Goal: Information Seeking & Learning: Learn about a topic

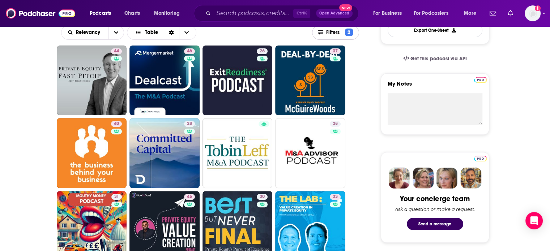
scroll to position [227, 0]
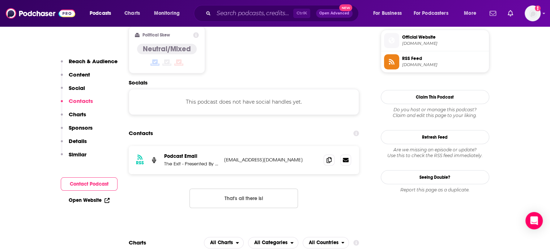
scroll to position [621, 0]
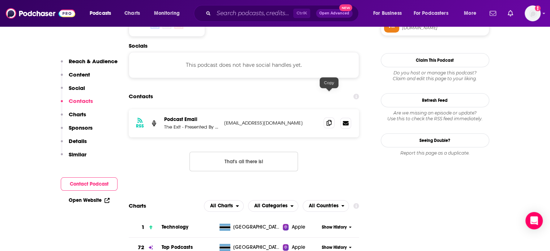
click at [327, 118] on span at bounding box center [329, 123] width 11 height 11
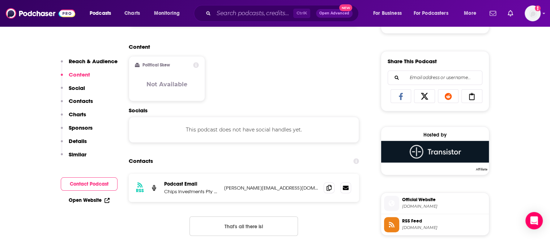
scroll to position [499, 0]
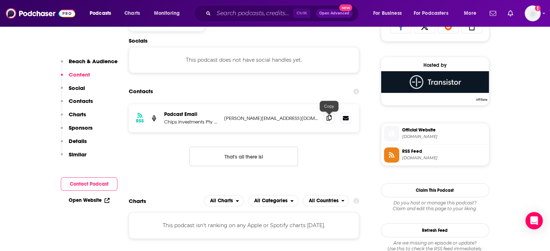
click at [330, 117] on icon at bounding box center [329, 118] width 5 height 6
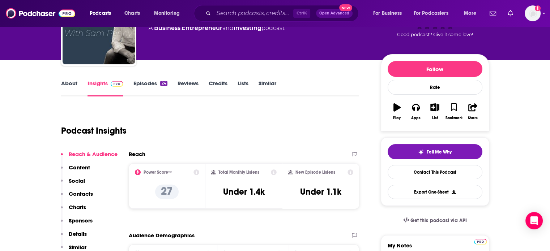
scroll to position [62, 0]
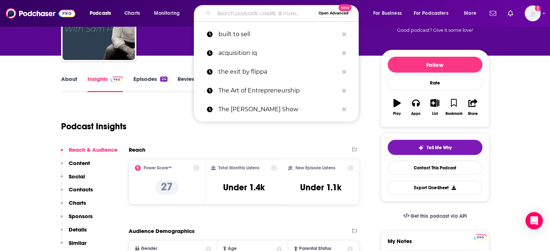
click at [231, 11] on input "Search podcasts, credits, & more..." at bounding box center [265, 14] width 102 height 12
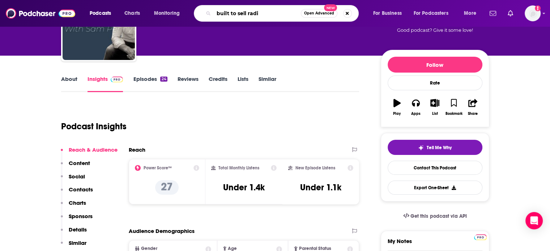
type input "built to sell radio"
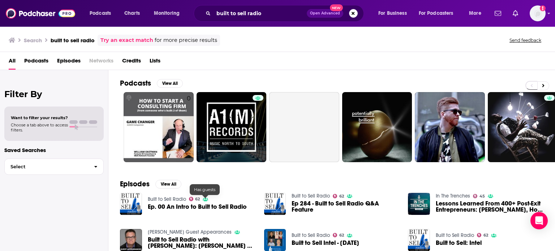
click at [207, 205] on span "Ep. 00 An Intro to Built to Sell Radio" at bounding box center [197, 207] width 99 height 6
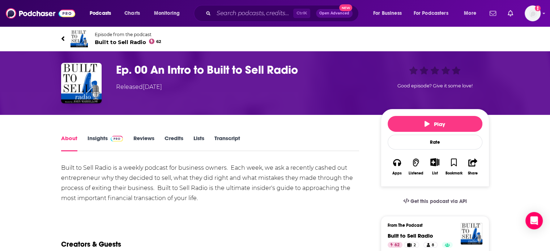
click at [118, 39] on span "Built to Sell Radio 62" at bounding box center [128, 42] width 67 height 7
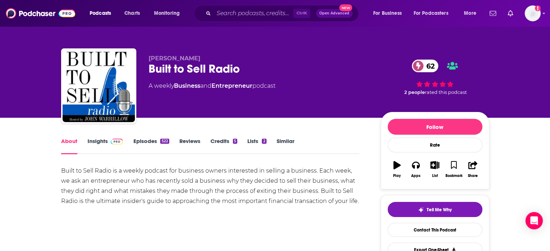
click at [93, 145] on link "Insights" at bounding box center [106, 146] width 36 height 17
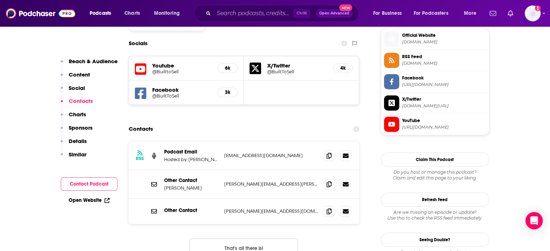
scroll to position [656, 0]
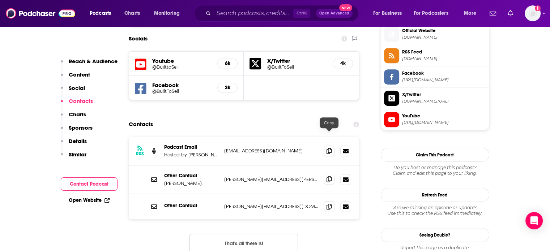
click at [327, 176] on icon at bounding box center [329, 179] width 5 height 6
click at [327, 204] on icon at bounding box center [329, 207] width 5 height 6
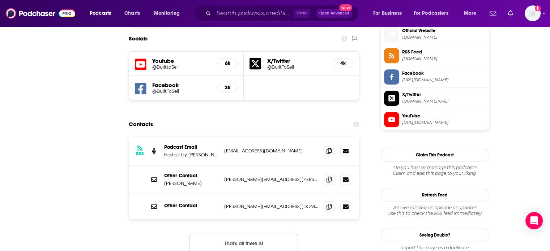
scroll to position [0, 0]
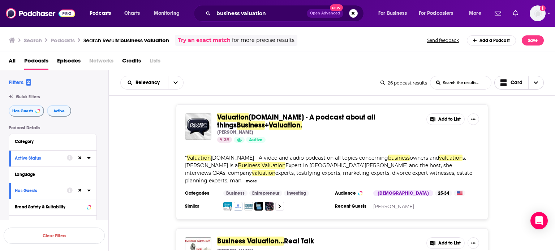
click at [535, 83] on icon "Choose View" at bounding box center [536, 82] width 4 height 5
click at [514, 118] on span "Table" at bounding box center [524, 120] width 29 height 4
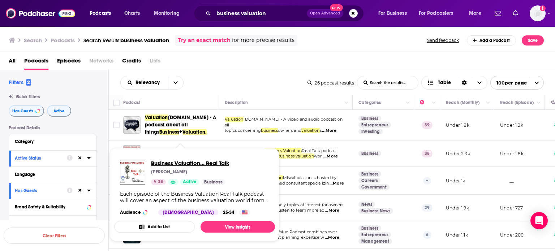
drag, startPoint x: 171, startPoint y: 154, endPoint x: 167, endPoint y: 163, distance: 9.5
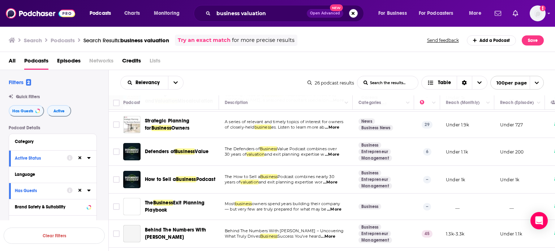
scroll to position [85, 0]
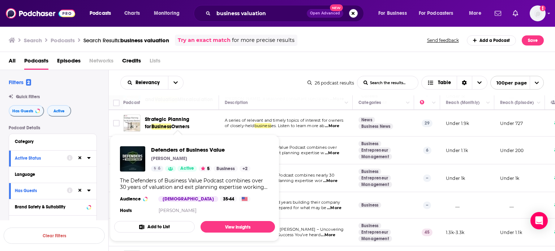
click at [210, 84] on div "Relevancy List Search Input Search the results... Table" at bounding box center [213, 83] width 187 height 14
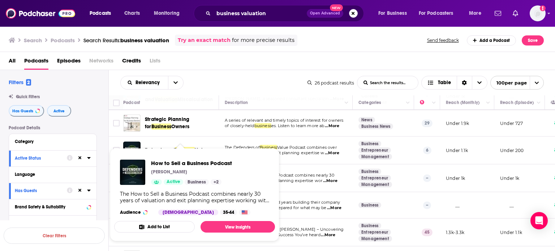
drag, startPoint x: 164, startPoint y: 161, endPoint x: 222, endPoint y: 84, distance: 95.8
click at [222, 84] on div "Relevancy List Search Input Search the results... Table" at bounding box center [213, 83] width 187 height 14
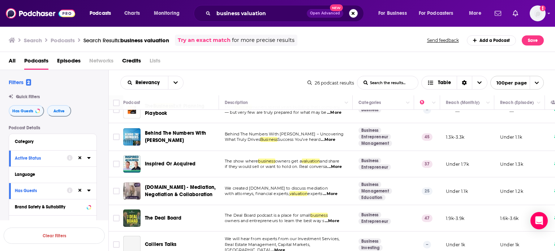
scroll to position [182, 0]
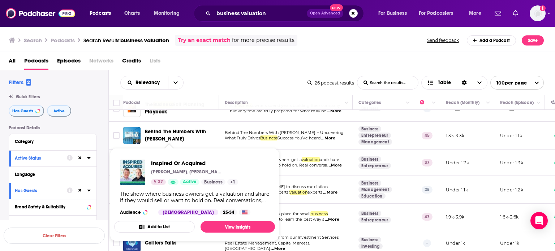
click at [214, 89] on div "Relevancy List Search Input Search the results... Table" at bounding box center [213, 83] width 187 height 14
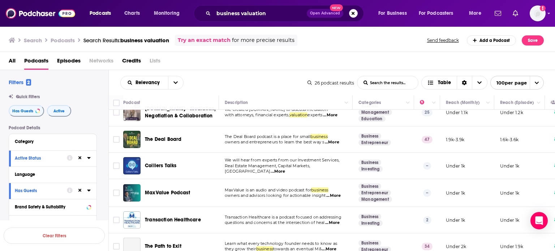
scroll to position [262, 0]
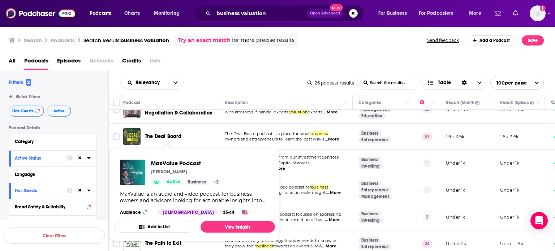
click at [243, 54] on div "All Podcasts Episodes Networks Credits Lists" at bounding box center [278, 61] width 556 height 18
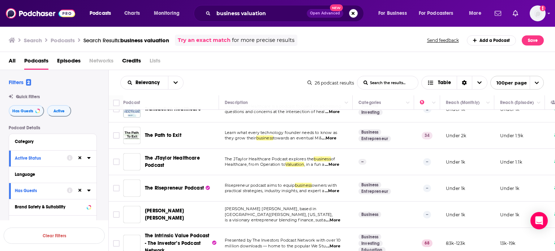
scroll to position [376, 0]
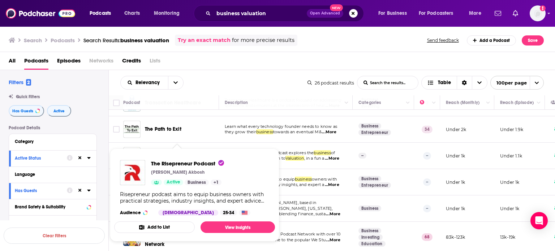
click at [207, 85] on div "Relevancy List Search Input Search the results... Table" at bounding box center [213, 83] width 187 height 14
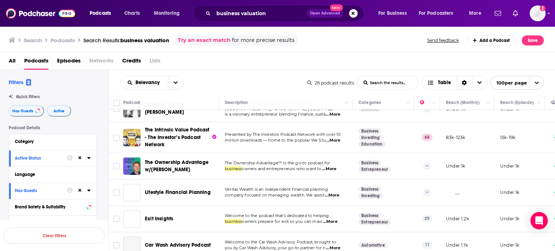
scroll to position [480, 0]
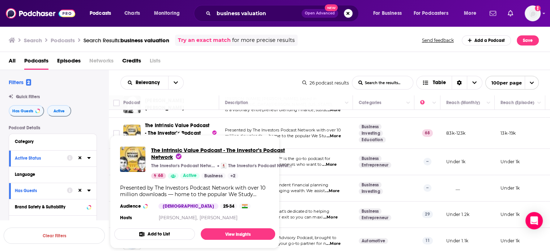
drag, startPoint x: 156, startPoint y: 132, endPoint x: 184, endPoint y: 150, distance: 33.1
click at [217, 66] on div "All Podcasts Episodes Networks Credits Lists" at bounding box center [277, 62] width 536 height 15
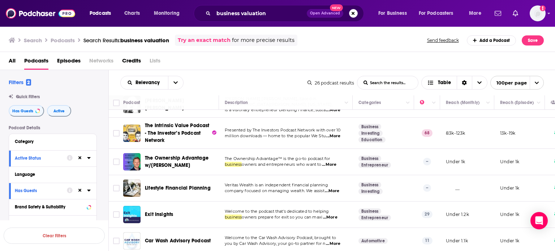
click at [220, 64] on div "All Podcasts Episodes Networks Credits Lists" at bounding box center [279, 62] width 541 height 15
drag, startPoint x: 225, startPoint y: 64, endPoint x: 238, endPoint y: 91, distance: 29.6
click at [238, 91] on div "Relevancy List Search Input Search the results... Table 26 podcast results List…" at bounding box center [332, 82] width 447 height 25
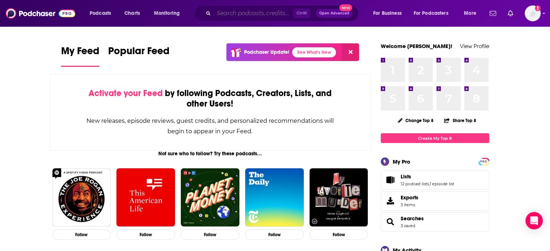
click at [242, 18] on input "Search podcasts, credits, & more..." at bounding box center [254, 14] width 80 height 12
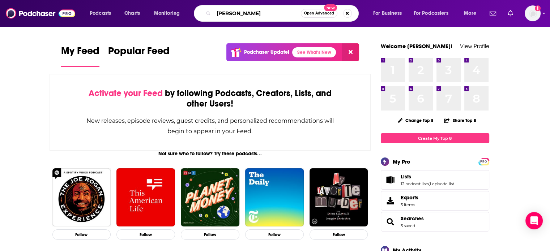
type input "guy coffey"
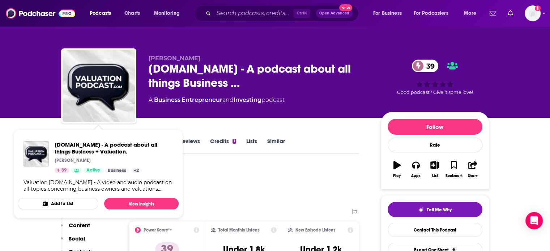
click at [242, 177] on div "Podcast Insights" at bounding box center [207, 184] width 293 height 37
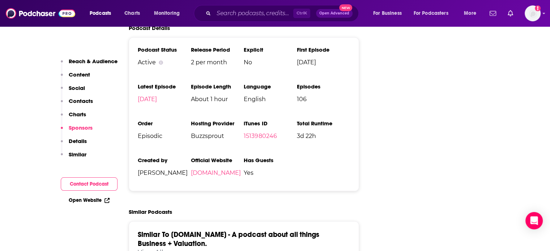
scroll to position [725, 0]
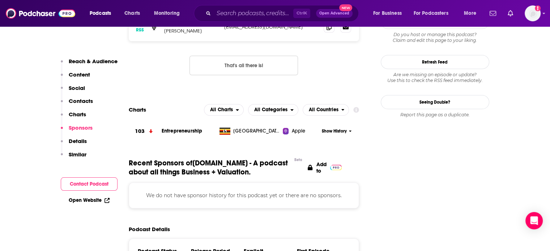
drag, startPoint x: 78, startPoint y: 197, endPoint x: 81, endPoint y: 170, distance: 27.0
click at [81, 170] on div "Reach & Audience Content Social Contacts Charts Sponsors Details Similar Contac…" at bounding box center [89, 132] width 57 height 149
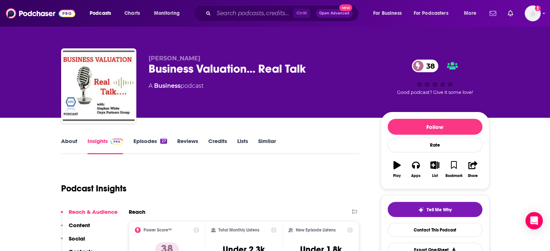
click at [67, 143] on link "About" at bounding box center [69, 146] width 16 height 17
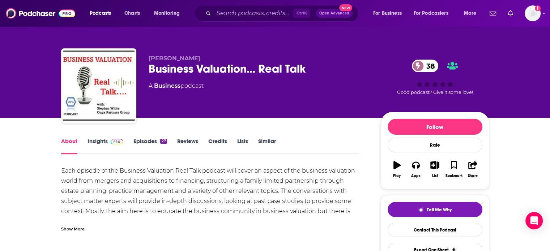
drag, startPoint x: 95, startPoint y: 143, endPoint x: 171, endPoint y: 5, distance: 157.8
click at [95, 143] on link "Insights" at bounding box center [106, 146] width 36 height 17
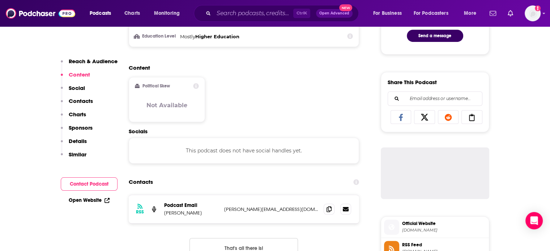
scroll to position [414, 0]
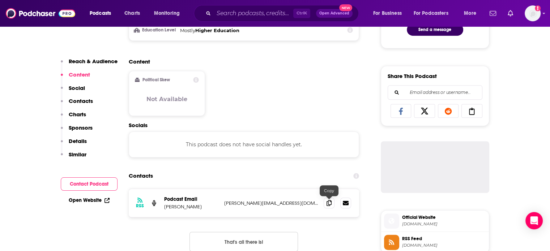
click at [328, 207] on span at bounding box center [329, 203] width 11 height 11
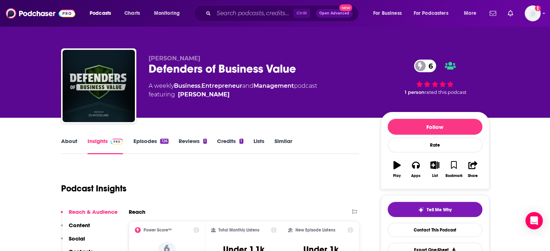
click at [69, 143] on link "About" at bounding box center [69, 146] width 16 height 17
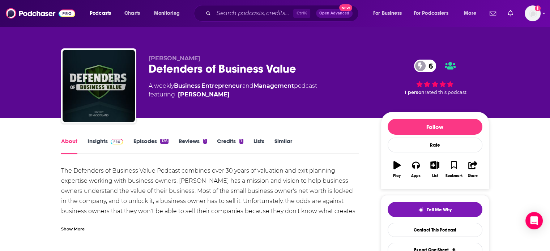
click at [93, 145] on link "Insights" at bounding box center [106, 146] width 36 height 17
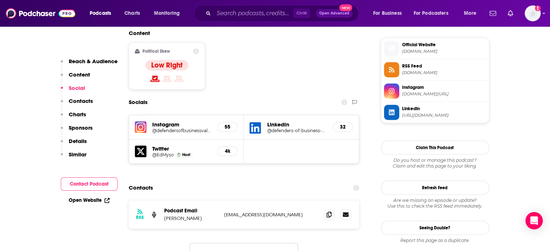
scroll to position [589, 0]
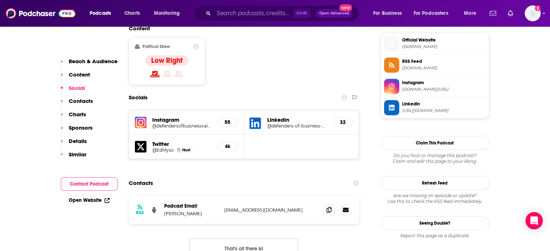
click at [335, 205] on div at bounding box center [337, 210] width 27 height 11
click at [334, 205] on span at bounding box center [329, 210] width 11 height 11
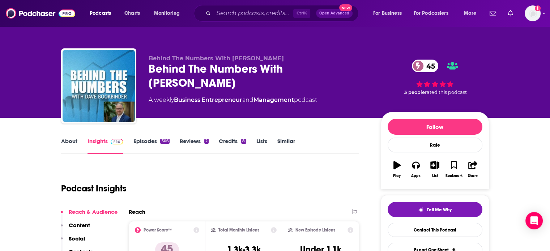
click at [67, 149] on link "About" at bounding box center [69, 146] width 16 height 17
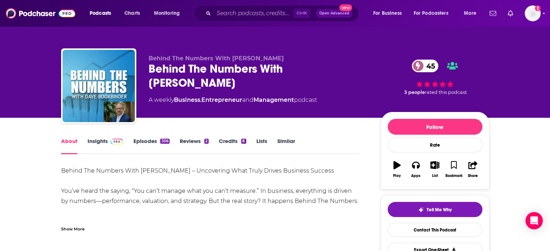
click at [85, 227] on div "Show More" at bounding box center [210, 226] width 298 height 12
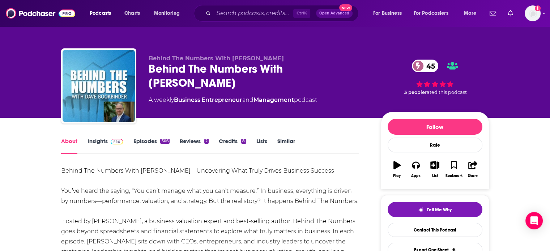
click at [107, 149] on link "Insights" at bounding box center [106, 146] width 36 height 17
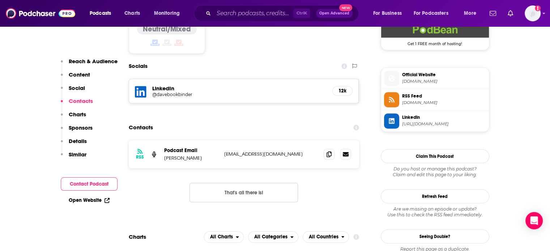
scroll to position [617, 0]
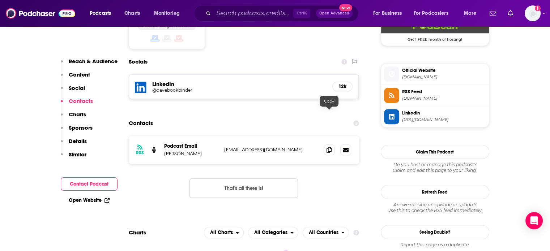
click at [330, 147] on icon at bounding box center [329, 150] width 5 height 6
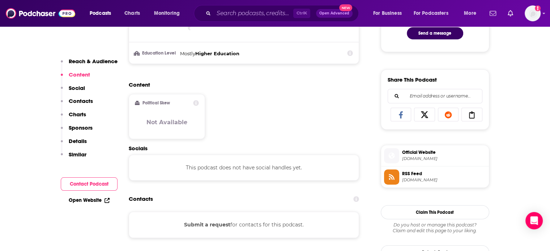
scroll to position [418, 0]
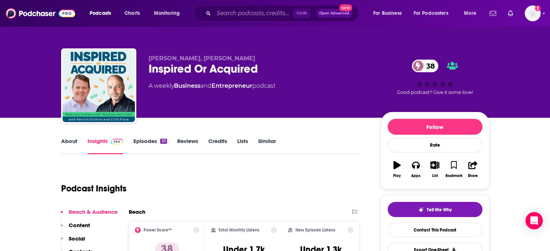
click at [72, 145] on link "About" at bounding box center [69, 146] width 16 height 17
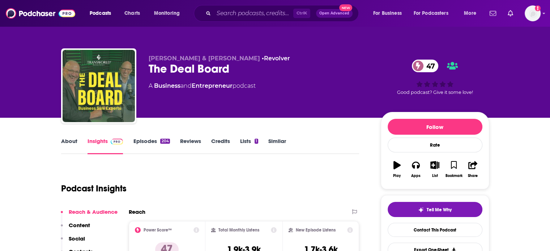
click at [64, 145] on link "About" at bounding box center [69, 146] width 16 height 17
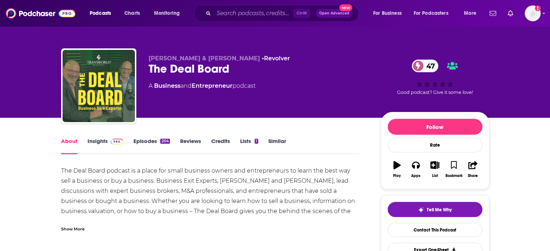
click at [88, 146] on link "Insights" at bounding box center [106, 146] width 36 height 17
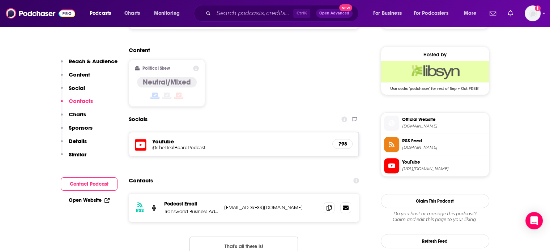
scroll to position [577, 0]
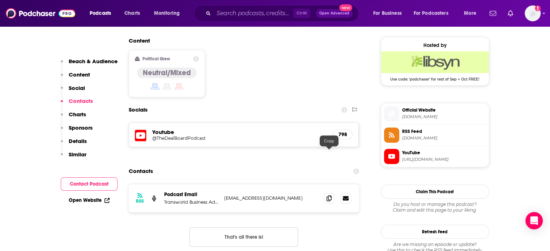
click at [330, 196] on icon at bounding box center [329, 199] width 5 height 6
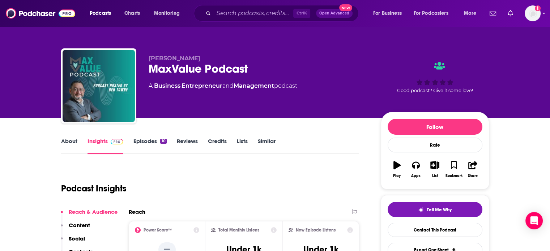
click at [63, 146] on link "About" at bounding box center [69, 146] width 16 height 17
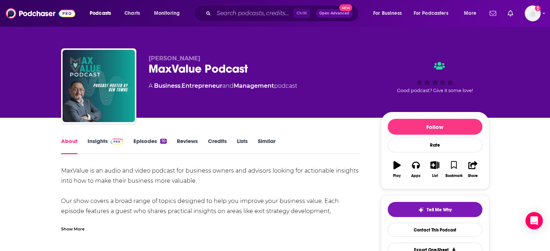
click at [95, 143] on link "Insights" at bounding box center [106, 146] width 36 height 17
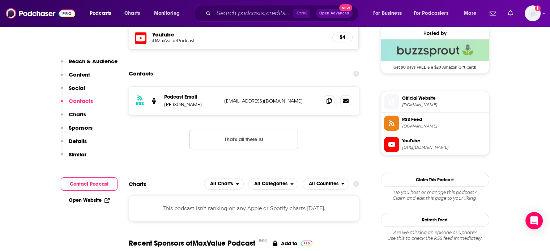
scroll to position [535, 0]
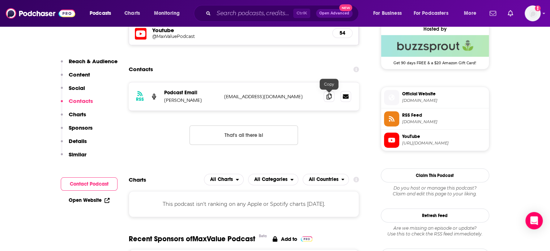
click at [331, 97] on icon at bounding box center [329, 97] width 5 height 6
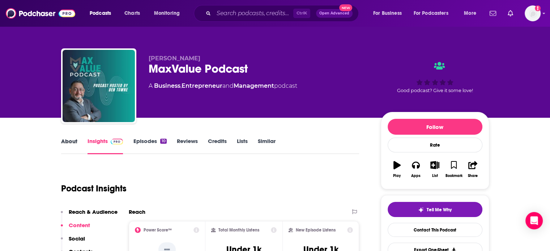
click at [80, 144] on div "About" at bounding box center [74, 146] width 26 height 17
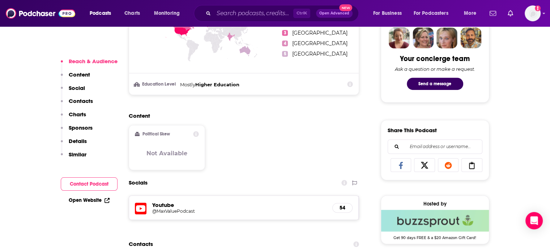
scroll to position [365, 0]
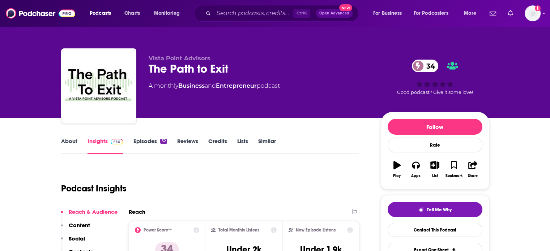
click at [67, 141] on link "About" at bounding box center [69, 146] width 16 height 17
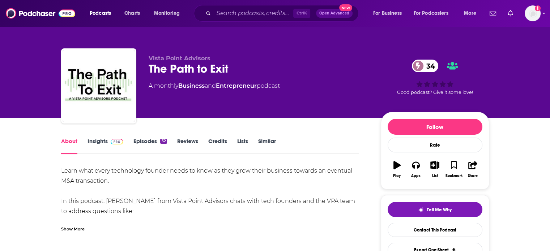
drag, startPoint x: 87, startPoint y: 141, endPoint x: 149, endPoint y: 16, distance: 140.1
click at [88, 141] on link "Insights" at bounding box center [106, 146] width 36 height 17
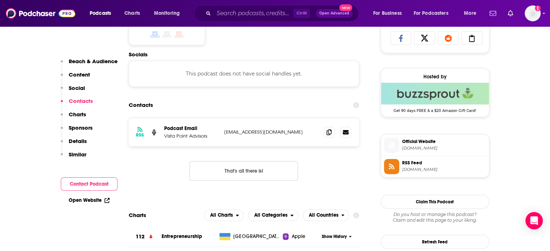
scroll to position [496, 0]
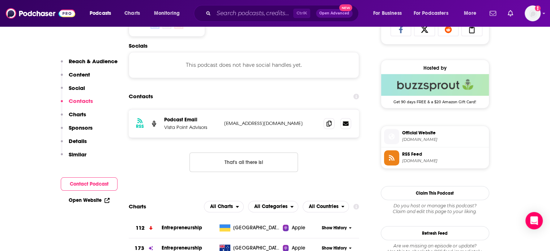
click at [335, 124] on div at bounding box center [337, 123] width 27 height 11
click at [330, 124] on icon at bounding box center [329, 124] width 5 height 6
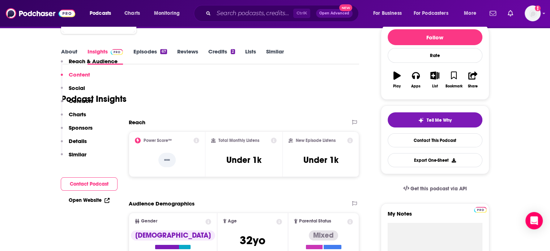
scroll to position [37, 0]
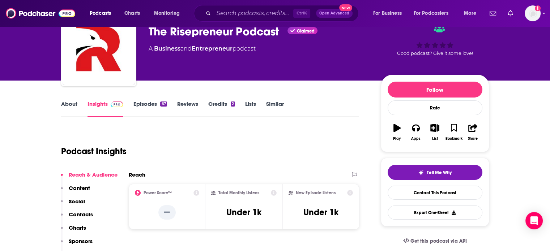
click at [62, 110] on link "About" at bounding box center [69, 109] width 16 height 17
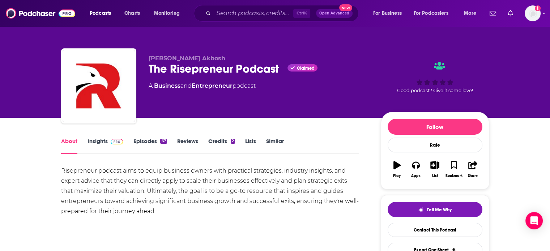
drag, startPoint x: 110, startPoint y: 144, endPoint x: 180, endPoint y: 5, distance: 155.8
click at [110, 144] on span at bounding box center [116, 141] width 16 height 7
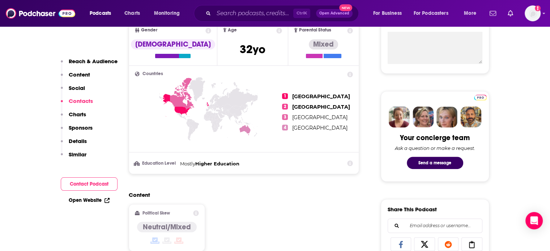
scroll to position [526, 0]
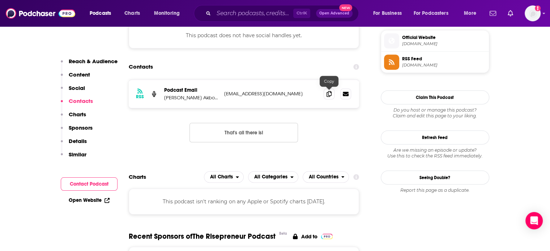
click at [328, 97] on icon at bounding box center [329, 94] width 5 height 6
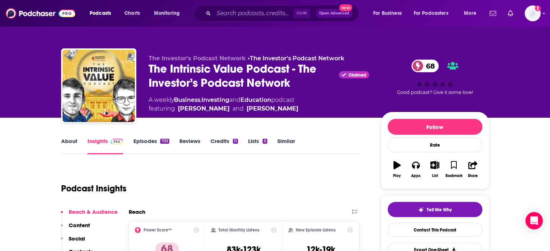
click at [444, 31] on div "The Investor's Podcast Network • The Investor's Podcast Network The Intrinsic V…" at bounding box center [275, 59] width 463 height 118
click at [68, 143] on link "About" at bounding box center [69, 146] width 16 height 17
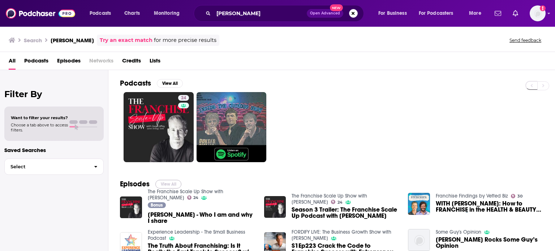
click at [166, 184] on button "View All" at bounding box center [169, 184] width 26 height 9
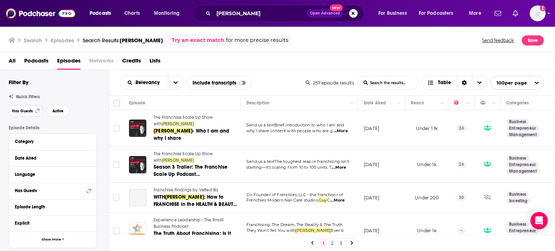
click at [36, 113] on button "Has Guests" at bounding box center [26, 111] width 35 height 12
click at [55, 113] on span "Active" at bounding box center [57, 111] width 11 height 4
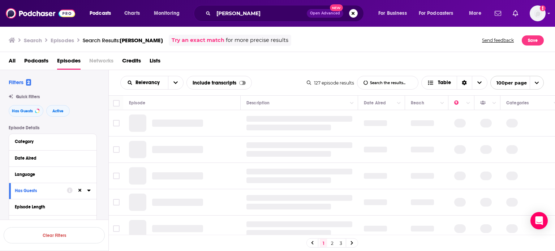
click at [428, 38] on div "Search Episodes Search Results: guy coffey Try an exact match for more precise …" at bounding box center [277, 40] width 536 height 11
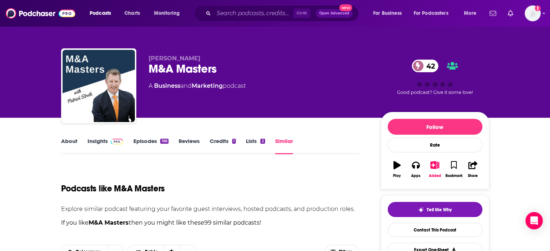
click at [498, 81] on div "Patrick Stroth M&A Masters 42 A Business and Marketing podcast 42 Good podcast?…" at bounding box center [275, 59] width 463 height 118
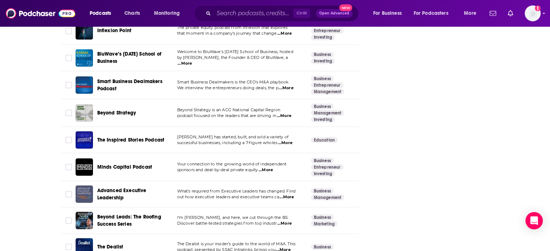
scroll to position [1576, 0]
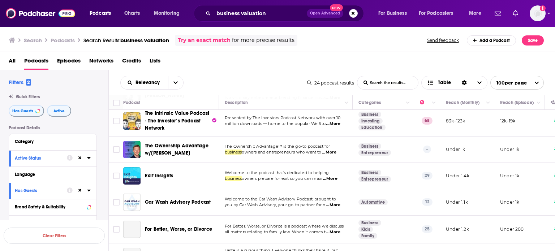
scroll to position [472, 0]
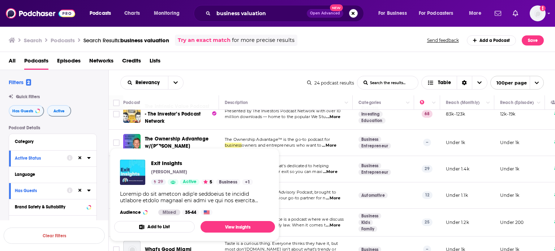
click at [210, 81] on div "Relevancy List Search Input Search the results... Table" at bounding box center [213, 83] width 187 height 14
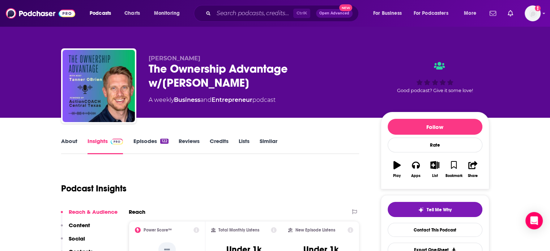
click at [65, 138] on link "About" at bounding box center [69, 146] width 16 height 17
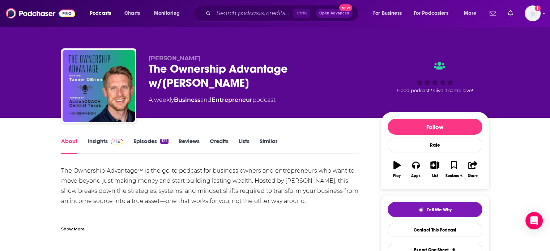
click at [80, 231] on div "Show More" at bounding box center [73, 228] width 24 height 7
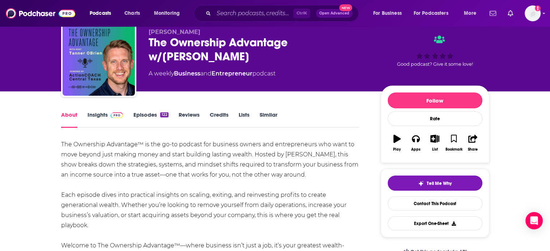
scroll to position [31, 0]
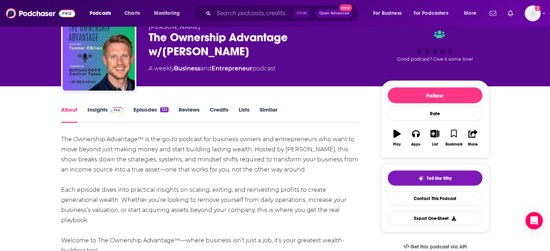
click at [114, 117] on link "Insights" at bounding box center [106, 114] width 36 height 17
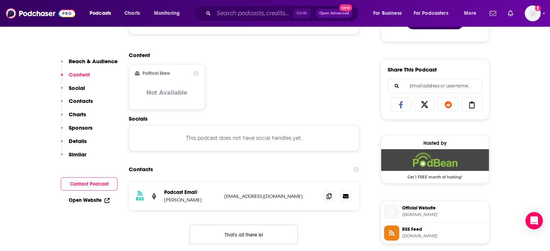
scroll to position [425, 0]
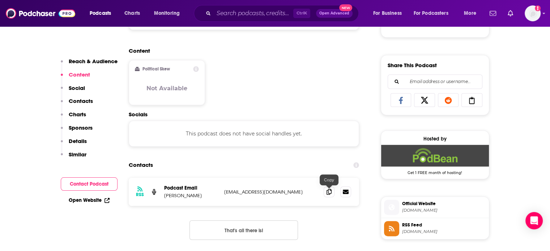
click at [329, 196] on span at bounding box center [329, 192] width 11 height 11
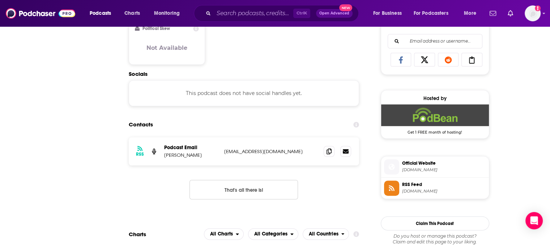
scroll to position [0, 0]
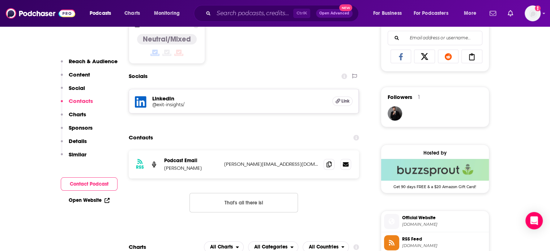
scroll to position [478, 0]
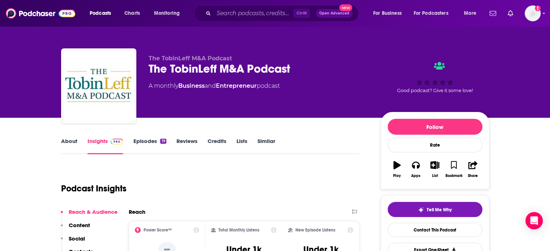
click at [73, 152] on link "About" at bounding box center [69, 146] width 16 height 17
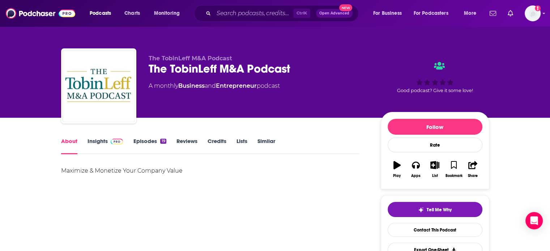
click at [111, 148] on link "Insights" at bounding box center [106, 146] width 36 height 17
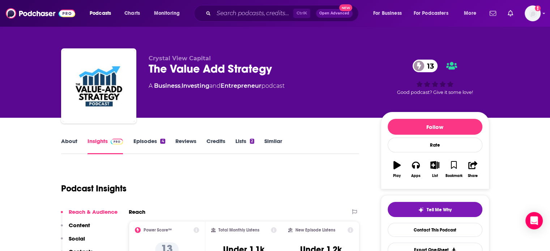
click at [67, 152] on link "About" at bounding box center [69, 146] width 16 height 17
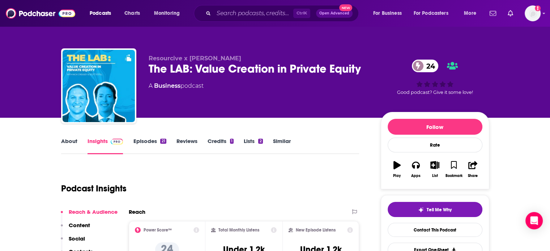
click at [68, 148] on link "About" at bounding box center [69, 146] width 16 height 17
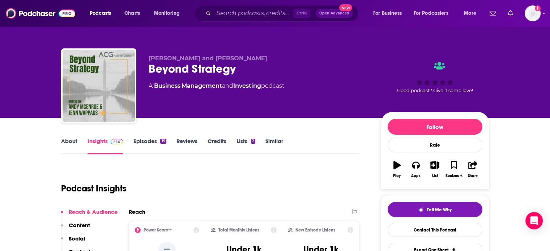
click at [64, 154] on link "About" at bounding box center [69, 146] width 16 height 17
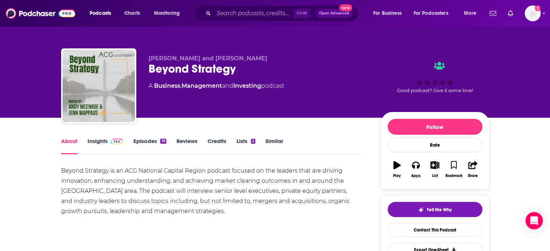
drag, startPoint x: 97, startPoint y: 150, endPoint x: 298, endPoint y: 1, distance: 250.3
click at [97, 150] on link "Insights" at bounding box center [106, 146] width 36 height 17
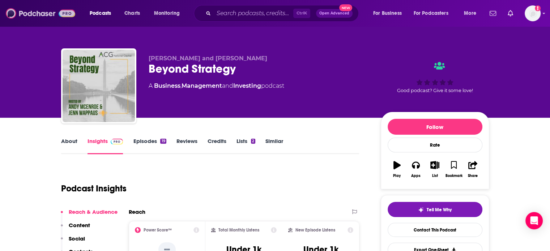
click at [48, 15] on img at bounding box center [40, 14] width 69 height 14
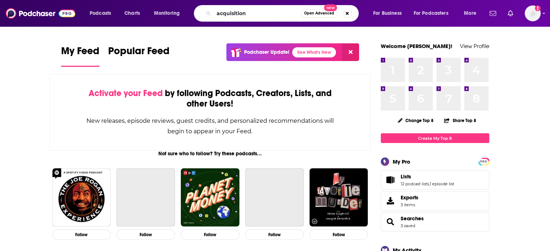
type input "acquisition"
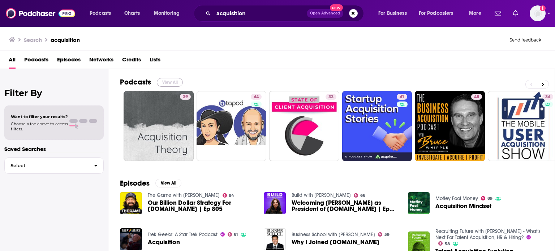
click at [169, 81] on button "View All" at bounding box center [170, 82] width 26 height 9
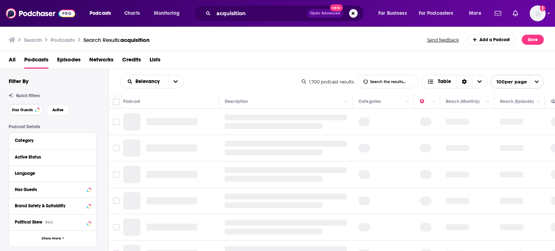
drag, startPoint x: 16, startPoint y: 108, endPoint x: 257, endPoint y: 5, distance: 262.6
click at [18, 108] on span "Has Guests" at bounding box center [22, 110] width 21 height 4
click at [64, 110] on button "Active" at bounding box center [58, 110] width 24 height 12
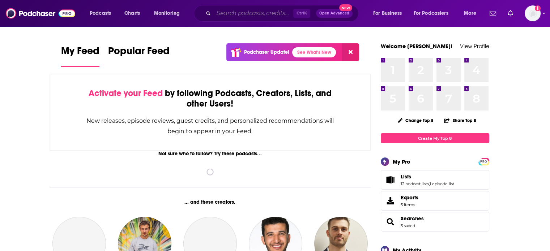
click at [235, 16] on input "Search podcasts, credits, & more..." at bounding box center [254, 14] width 80 height 12
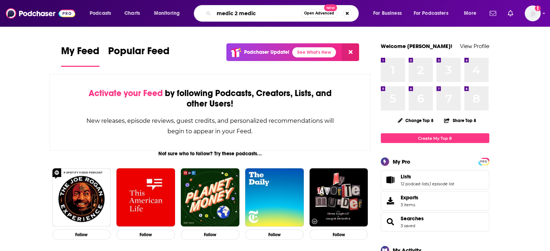
type input "medic 2 medic"
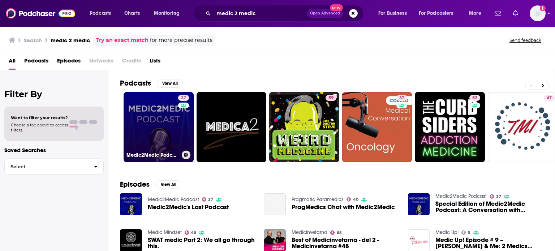
click at [177, 144] on link "37 Medic2Medic Podcast" at bounding box center [159, 127] width 70 height 70
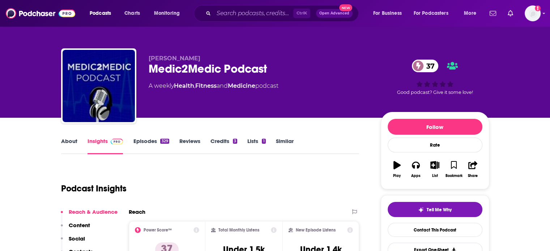
click at [67, 142] on link "About" at bounding box center [69, 146] width 16 height 17
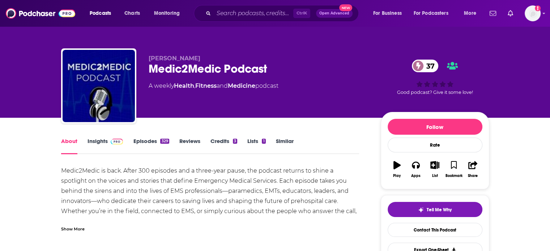
click at [67, 142] on link "About" at bounding box center [69, 146] width 16 height 17
click at [102, 143] on link "Insights" at bounding box center [106, 146] width 36 height 17
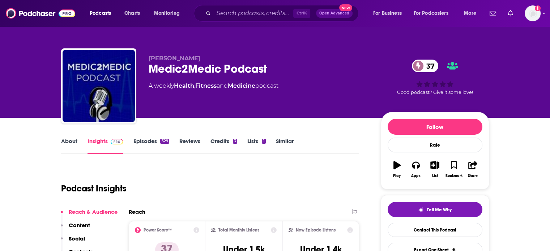
click at [71, 6] on div "Podcasts Charts Monitoring Ctrl K Open Advanced New For Business For Podcasters…" at bounding box center [275, 13] width 550 height 27
click at [67, 16] on img at bounding box center [40, 14] width 69 height 14
